Goal: Task Accomplishment & Management: Use online tool/utility

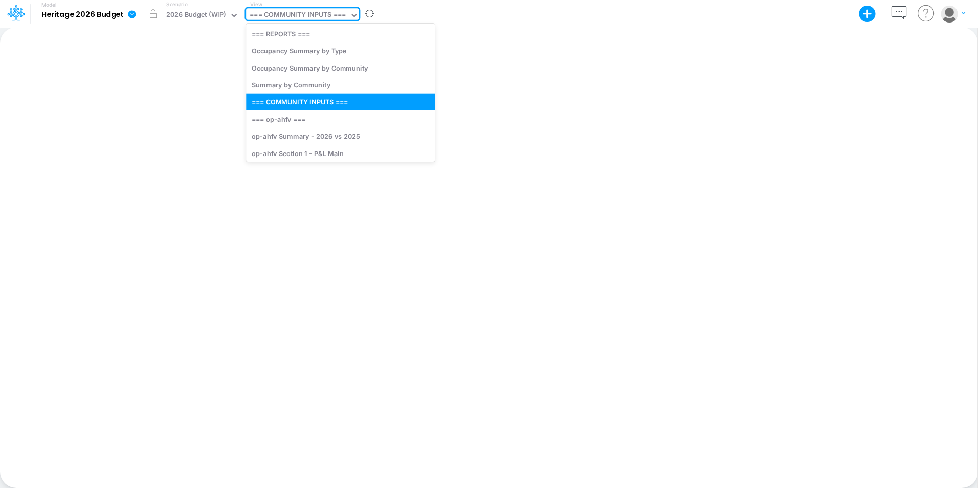
click at [320, 17] on div "=== COMMUNITY INPUTS ===" at bounding box center [298, 16] width 96 height 12
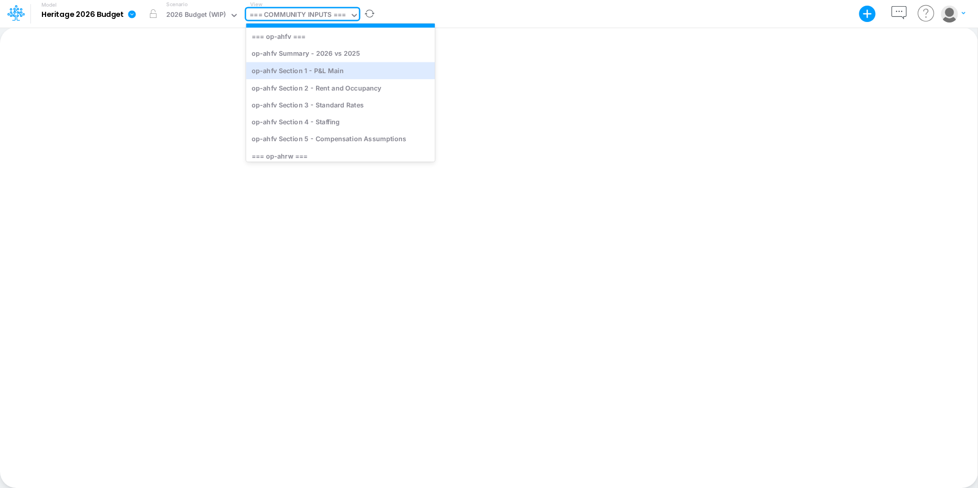
scroll to position [93, 0]
click at [282, 69] on div "op-ahfv Section 1 - P&L Main" at bounding box center [340, 69] width 189 height 17
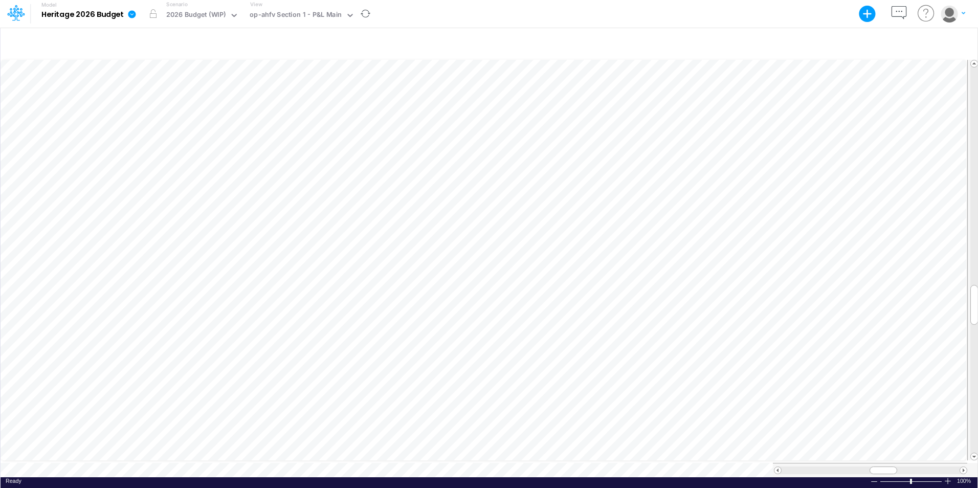
scroll to position [5, 1]
